Goal: Task Accomplishment & Management: Manage account settings

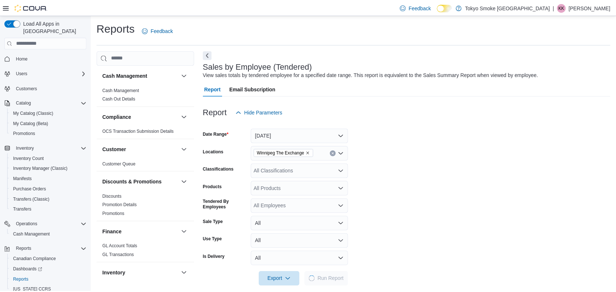
scroll to position [10, 0]
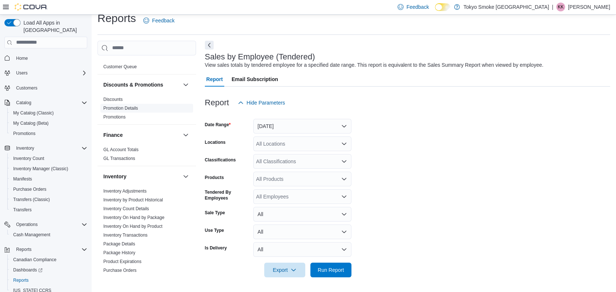
scroll to position [107, 0]
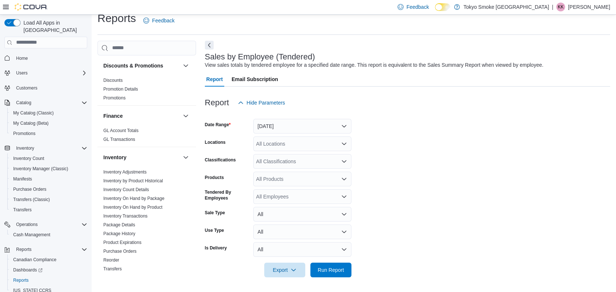
click at [597, 10] on p "[PERSON_NAME]" at bounding box center [589, 7] width 42 height 9
click at [563, 72] on span "Sign Out" at bounding box center [563, 70] width 20 height 7
